Goal: Task Accomplishment & Management: Complete application form

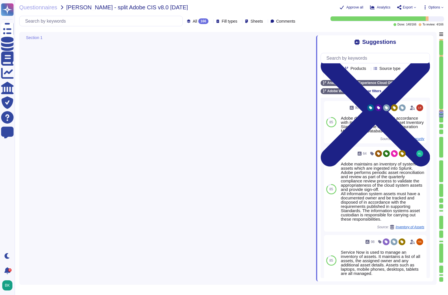
type textarea "Adobe documents devices in accordance with its Information Systems Asset Invent…"
type textarea "Our wireless management system continuously logs Rogue AP’s that are detected. …"
type textarea "Service Now is used to manage an inventory of assets. It maintains a list of al…"
type textarea "Only valid licensed software that have been scanned for viruses may be permitte…"
type textarea "Documented policies and procedures exist that cover unauthorized software insta…"
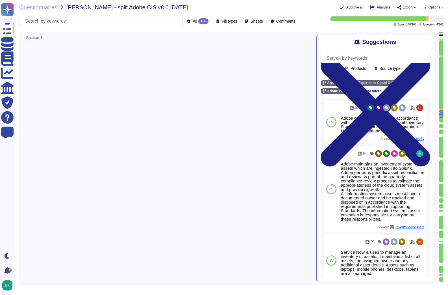
scroll to position [3481, 0]
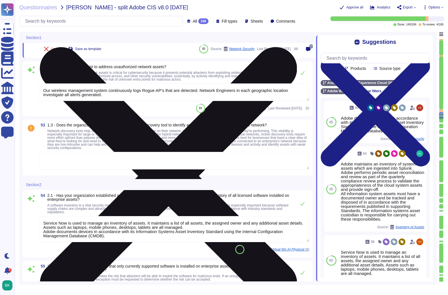
type textarea "Documented policies and procedures exist that cover unauthorized software insta…"
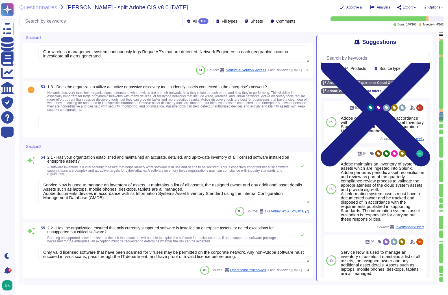
scroll to position [3586, 0]
click at [96, 119] on textarea at bounding box center [173, 122] width 271 height 18
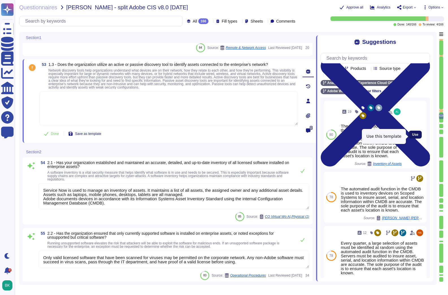
click at [415, 136] on span "Use" at bounding box center [415, 134] width 6 height 3
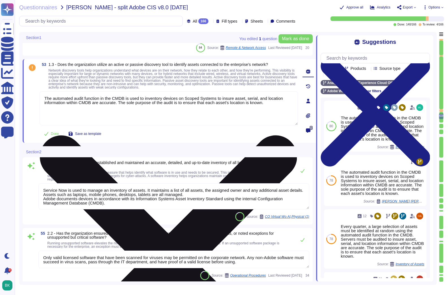
scroll to position [3586, 0]
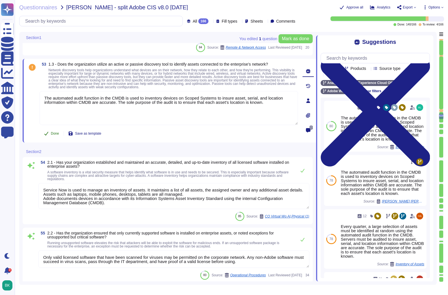
click at [53, 132] on span "Done" at bounding box center [55, 133] width 8 height 3
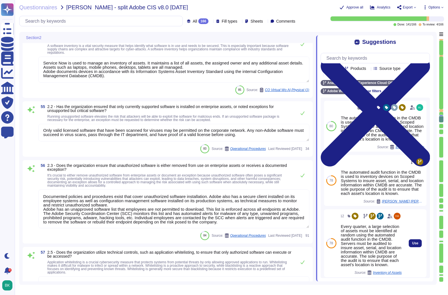
scroll to position [3705, 0]
type textarea "Lore ipsu dolors am con adip elitseddo eiusmo. Temp incididun ut laboreet do ma…"
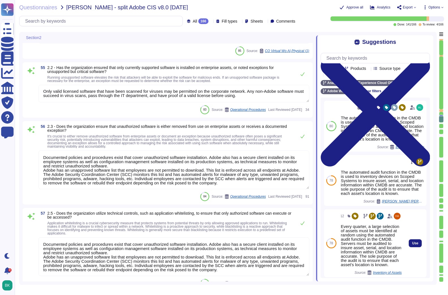
scroll to position [3746, 0]
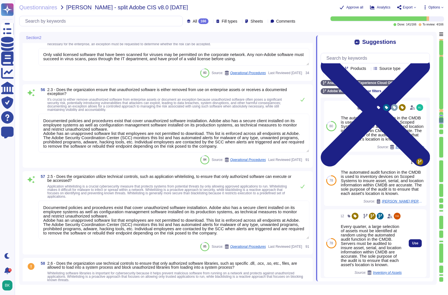
type textarea "Adobe requires clients, as the data controller, to create and maintain inventor…"
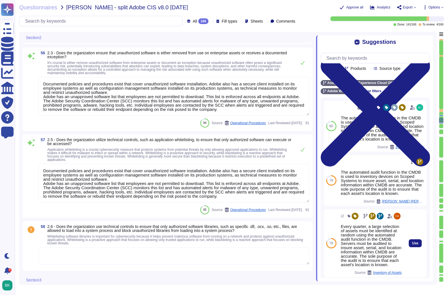
scroll to position [3815, 0]
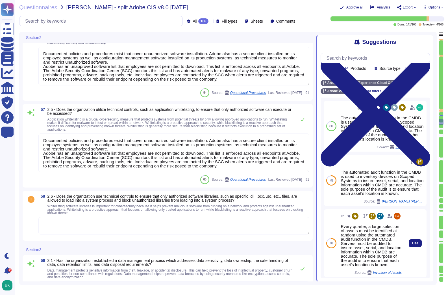
type textarea "Account permissions must be based on the principle of least privilege. Logical …"
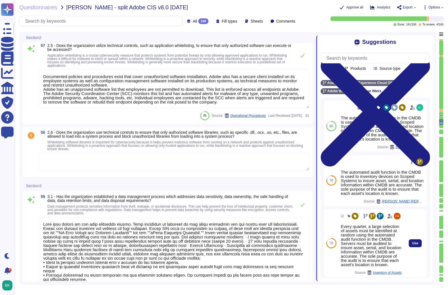
scroll to position [3910, 0]
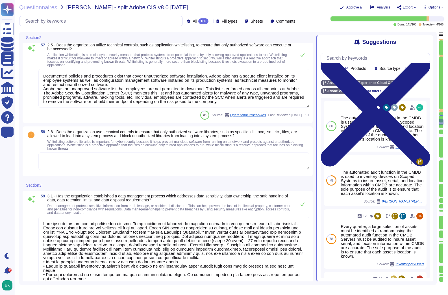
click at [69, 160] on textarea at bounding box center [173, 161] width 271 height 18
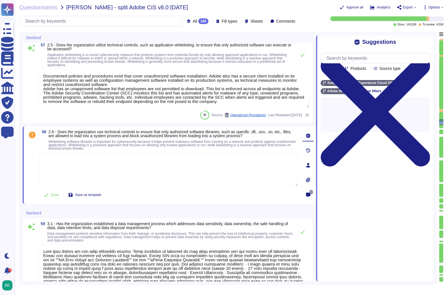
scroll to position [0, 0]
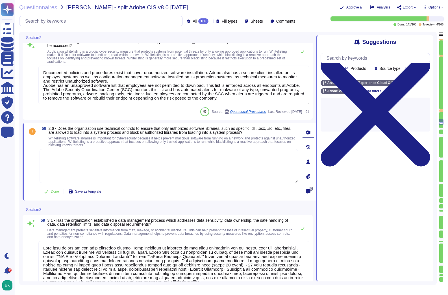
type textarea "Account permissions must be based on the principle of least privilege. Logical …"
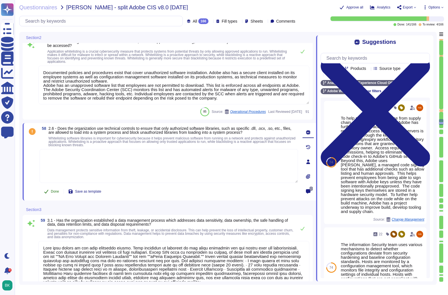
click at [53, 191] on span "Done" at bounding box center [55, 191] width 8 height 3
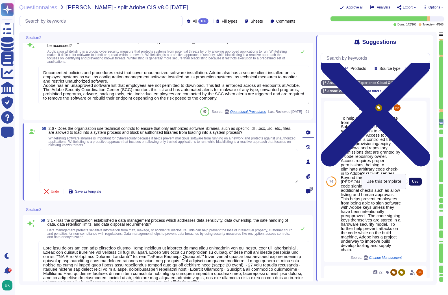
click at [411, 180] on button "Use" at bounding box center [415, 182] width 13 height 8
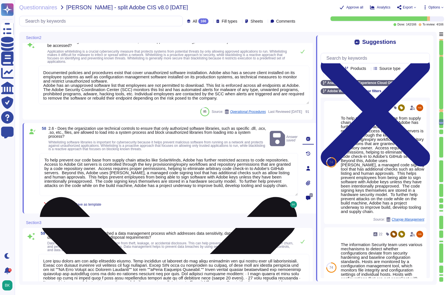
click at [122, 192] on textarea "To help prevent our code base from supply chain attacks like SolarWinds, Adobe …" at bounding box center [169, 174] width 259 height 43
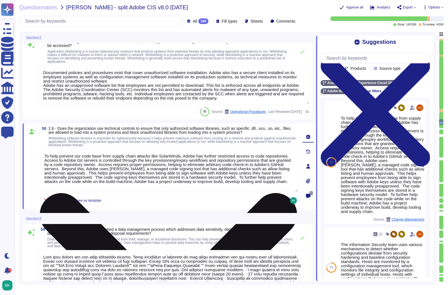
scroll to position [1, 0]
drag, startPoint x: 117, startPoint y: 189, endPoint x: 60, endPoint y: 181, distance: 57.8
click at [60, 181] on textarea "To help prevent our code base from supply chain attacks like SolarWinds, Adobe …" at bounding box center [169, 170] width 259 height 43
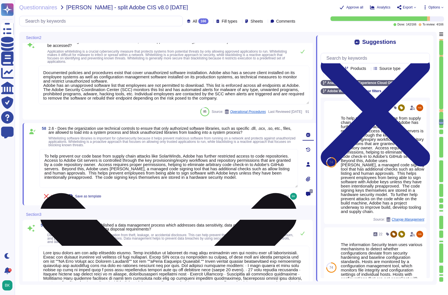
type textarea "To help prevent our code base from supply chain attacks like SolarWinds, Adobe …"
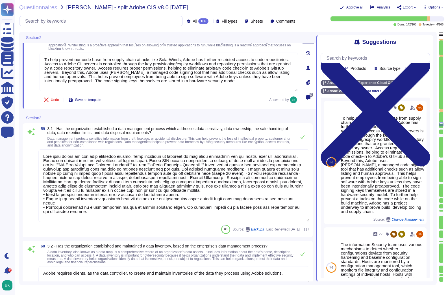
scroll to position [1, 0]
type textarea "Product teams at Adobe are required to document and maintain system functionali…"
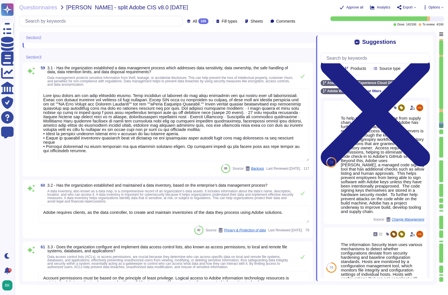
scroll to position [4064, 0]
type textarea "To help prevent our code base from supply chain attacks like SolarWinds, Adobe …"
type textarea "Product teams at Adobe are required to document and maintain system functionali…"
click at [256, 123] on textarea at bounding box center [173, 124] width 271 height 73
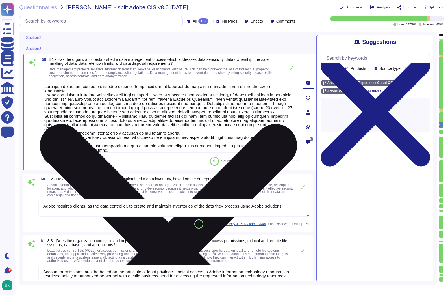
click at [295, 87] on icon at bounding box center [169, 252] width 258 height 343
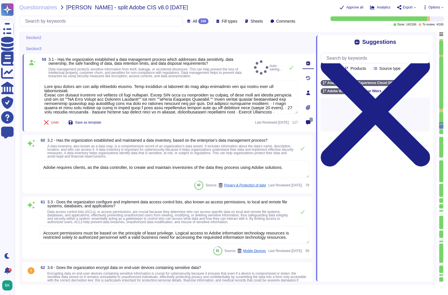
type textarea "Removable media is not used to provide the service."
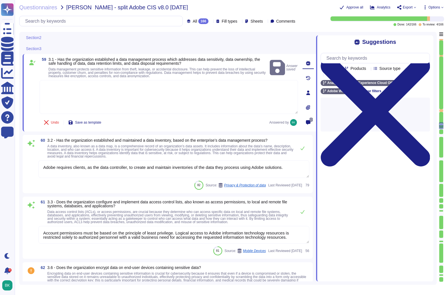
click at [103, 98] on textarea at bounding box center [169, 97] width 259 height 34
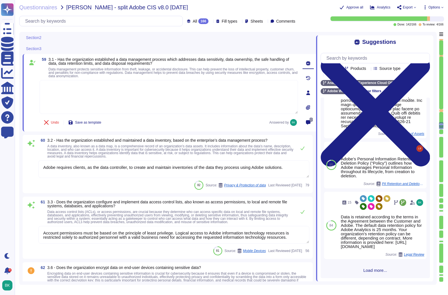
scroll to position [455, 0]
click at [372, 269] on span "Load more..." at bounding box center [375, 270] width 109 height 4
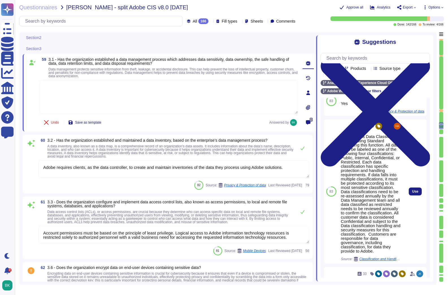
scroll to position [950, 0]
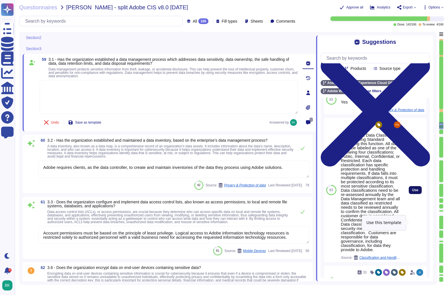
click at [412, 192] on span "Use" at bounding box center [415, 189] width 6 height 3
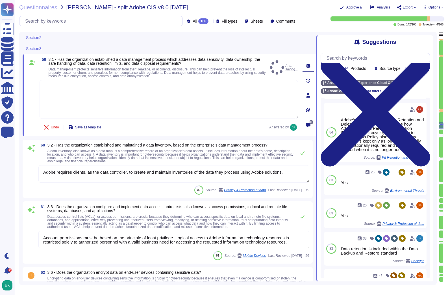
type textarea "Adobe has a Data Classification and Handling Standard governing this function. …"
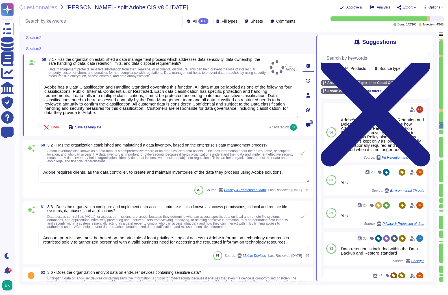
scroll to position [0, 0]
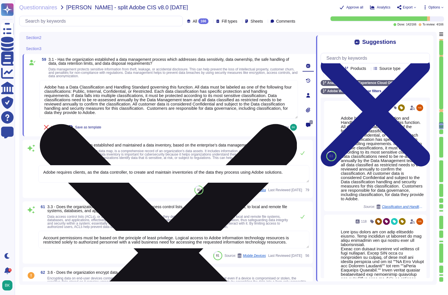
click at [140, 113] on textarea "Adobe has a Data Classification and Handling Standard governing this function. …" at bounding box center [169, 99] width 259 height 39
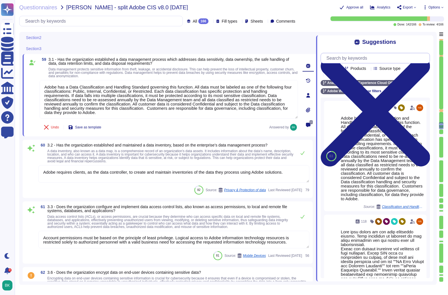
click at [357, 60] on input "text" at bounding box center [377, 58] width 106 height 10
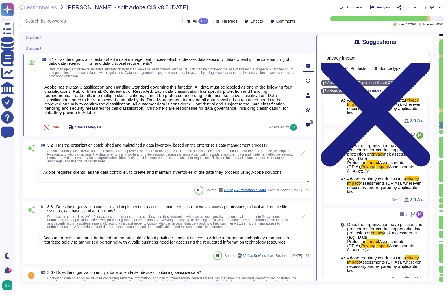
scroll to position [640, 0]
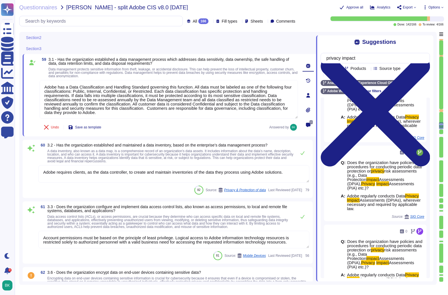
type input "privacy impact"
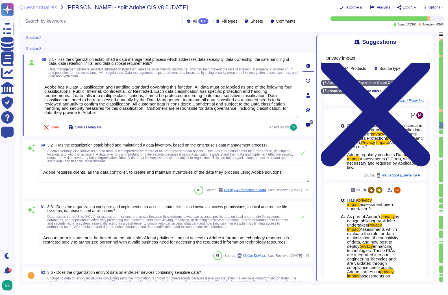
scroll to position [988, 0]
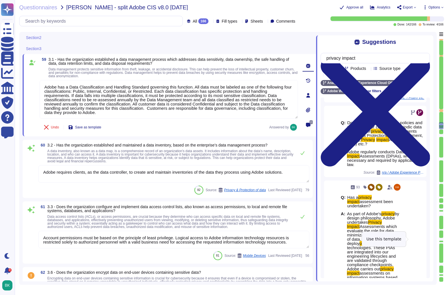
click at [418, 284] on span "Use" at bounding box center [415, 285] width 6 height 3
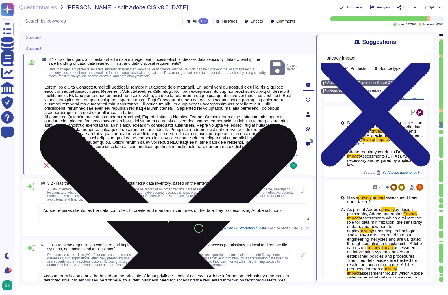
click at [45, 116] on textarea at bounding box center [169, 118] width 259 height 77
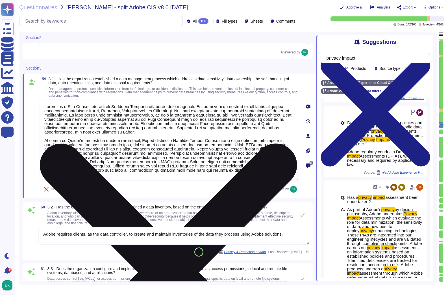
scroll to position [1, 0]
click at [154, 141] on textarea at bounding box center [169, 140] width 259 height 81
type textarea "Lorem ips d Sita Consecteturadi eli Seddoeiu Temporin utlaboree dolo magnaali. …"
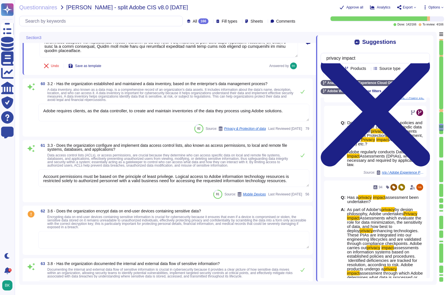
type textarea "Removable media is not used to provide the service."
type textarea "Adobe utilizes AES-256 bit encryption at rest and TLS v1.2 or higher for data i…"
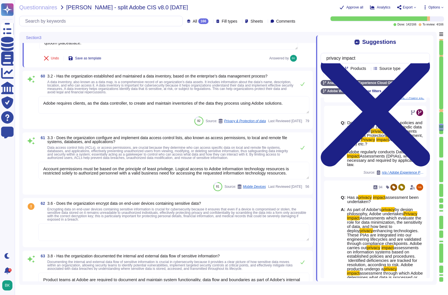
scroll to position [4170, 0]
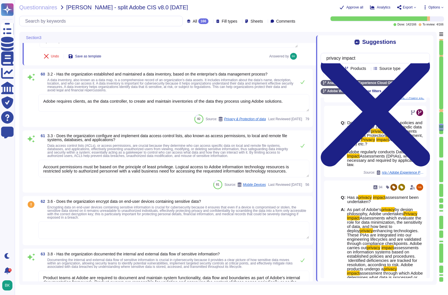
type textarea "Lorem ips d Sita Consecteturadi eli Seddoeiu Temporin utlaboree dolo magnaali. …"
click at [186, 105] on textarea "Adobe requires clients, as the data controller, to create and maintain inventor…" at bounding box center [173, 103] width 271 height 18
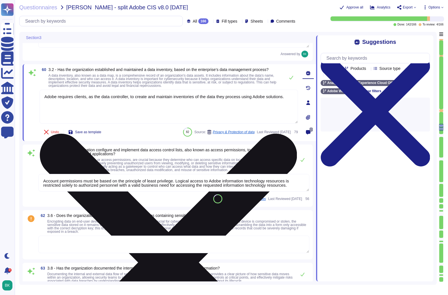
click at [295, 97] on icon at bounding box center [169, 262] width 258 height 343
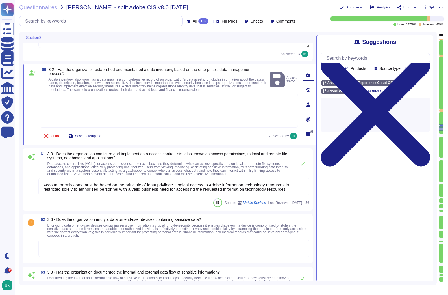
click at [77, 102] on textarea at bounding box center [169, 111] width 259 height 34
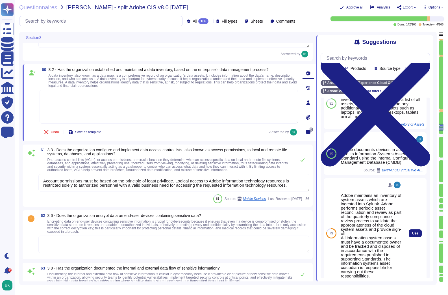
scroll to position [186, 0]
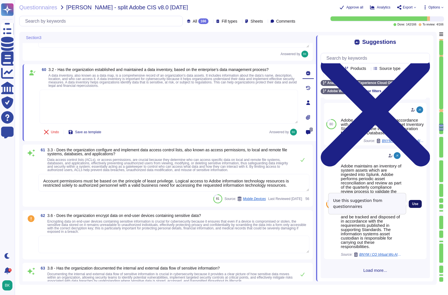
click at [415, 202] on span "Use" at bounding box center [415, 203] width 6 height 3
type textarea "Adobe maintains an inventory of system assets which are ingested into Splunk. A…"
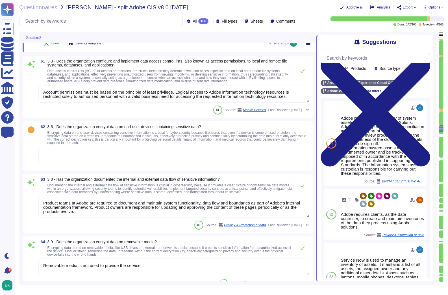
scroll to position [4261, 0]
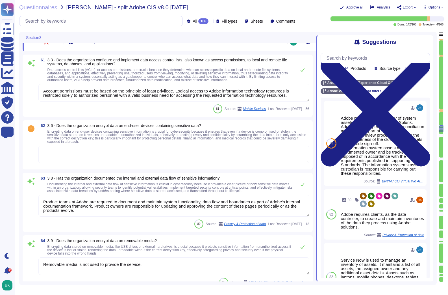
click at [77, 156] on textarea at bounding box center [173, 155] width 271 height 18
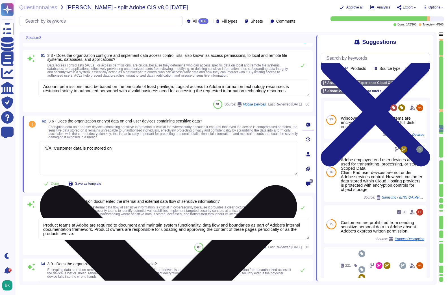
drag, startPoint x: 122, startPoint y: 153, endPoint x: 55, endPoint y: 152, distance: 67.3
click at [55, 152] on textarea "N/A: Customer data is not stored on" at bounding box center [169, 158] width 259 height 34
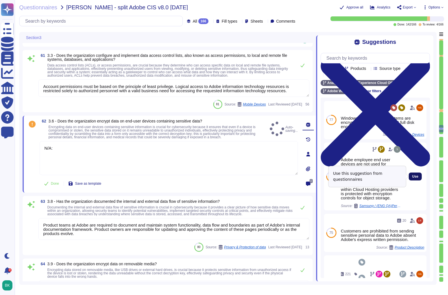
click at [412, 177] on button "Use" at bounding box center [415, 176] width 13 height 8
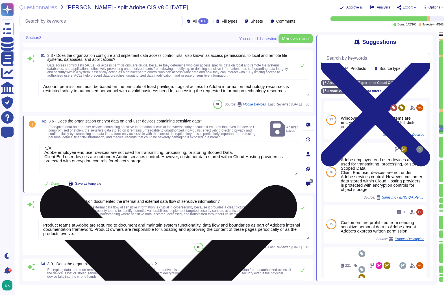
click at [45, 159] on textarea "N/A: Adobe employee end user devices are not used for transmitting, processing,…" at bounding box center [169, 158] width 259 height 34
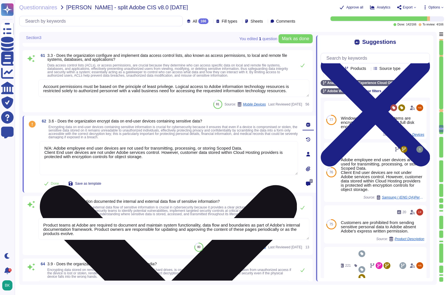
drag, startPoint x: 49, startPoint y: 155, endPoint x: 186, endPoint y: 156, distance: 137.1
click at [186, 156] on textarea "N/A: Adobe employee end user devices are not used for transmitting, processing,…" at bounding box center [169, 158] width 259 height 34
click at [260, 155] on textarea "N/A: Adobe employee end user devices are not used for transmitting, processing,…" at bounding box center [169, 158] width 259 height 34
drag, startPoint x: 259, startPoint y: 157, endPoint x: 174, endPoint y: 154, distance: 85.1
click at [174, 154] on textarea "N/A: Adobe employee end user devices are not used for transmitting, processing,…" at bounding box center [169, 158] width 259 height 34
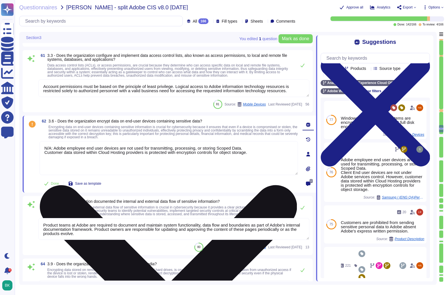
drag, startPoint x: 88, startPoint y: 155, endPoint x: 92, endPoint y: 160, distance: 5.7
click at [89, 155] on textarea "N/A: Adobe employee end user devices are not used for transmitting, processing,…" at bounding box center [169, 158] width 259 height 34
click at [74, 156] on textarea "N/A: Adobe employee end user devices are not used for transmitting, processing,…" at bounding box center [169, 158] width 259 height 34
click at [109, 155] on textarea "N/A: Adobe employee end user devices are not used for transmitting, processing,…" at bounding box center [169, 158] width 259 height 34
click at [106, 156] on textarea "N/A: Adobe employee end user devices are not used for transmitting, processing,…" at bounding box center [169, 158] width 259 height 34
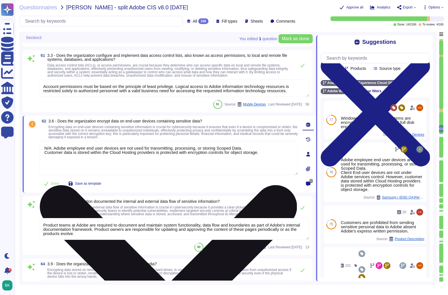
click at [120, 156] on textarea "N/A: Adobe employee end user devices are not used for transmitting, processing,…" at bounding box center [169, 158] width 259 height 34
click at [146, 156] on textarea "N/A: Adobe employee end user devices are not used for transmitting, processing,…" at bounding box center [169, 158] width 259 height 34
drag, startPoint x: 159, startPoint y: 156, endPoint x: 112, endPoint y: 156, distance: 47.2
click at [112, 156] on textarea "N/A: Adobe employee end user devices are not used for transmitting, processing,…" at bounding box center [169, 158] width 259 height 34
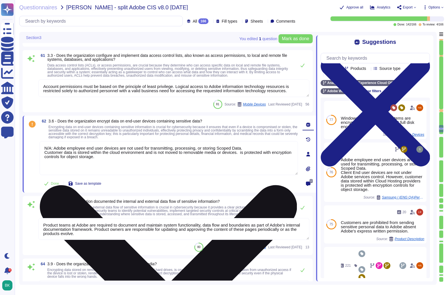
click at [251, 158] on textarea "N/A: Adobe employee end user devices are not used for transmitting, processing,…" at bounding box center [169, 158] width 259 height 34
drag, startPoint x: 243, startPoint y: 154, endPoint x: 245, endPoint y: 155, distance: 2.9
click at [245, 155] on textarea "N/A: Adobe employee end user devices are not used for transmitting, processing,…" at bounding box center [169, 158] width 259 height 34
drag, startPoint x: 245, startPoint y: 155, endPoint x: 250, endPoint y: 162, distance: 8.6
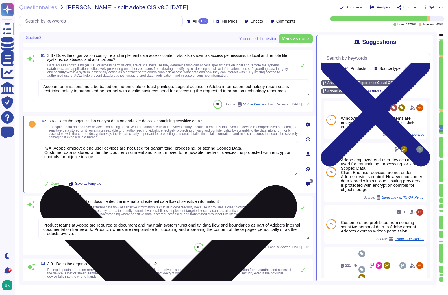
click at [250, 162] on textarea "N/A: Adobe employee end user devices are not used for transmitting, processing,…" at bounding box center [169, 158] width 259 height 34
drag, startPoint x: 246, startPoint y: 156, endPoint x: 254, endPoint y: 159, distance: 8.4
click at [254, 159] on textarea "N/A: Adobe employee end user devices are not used for transmitting, processing,…" at bounding box center [169, 158] width 259 height 34
click at [49, 164] on textarea "N/A: Adobe employee end user devices are not used for transmitting, processing,…" at bounding box center [169, 158] width 259 height 34
click at [88, 164] on textarea "N/A: Adobe employee end user devices are not used for transmitting, processing,…" at bounding box center [169, 158] width 259 height 34
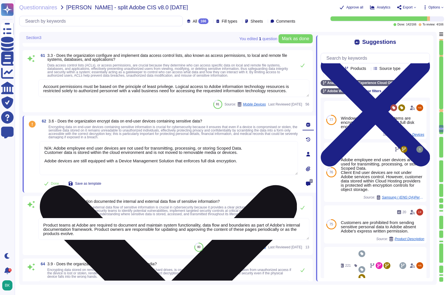
click at [85, 164] on textarea "N/A: Adobe employee end user devices are not used for transmitting, processing,…" at bounding box center [169, 158] width 259 height 34
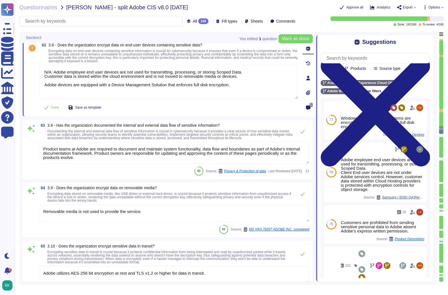
scroll to position [4334, 0]
type textarea "N/A: Adobe employee end user devices are not used for transmitting, processing,…"
